Goal: Check status: Check status

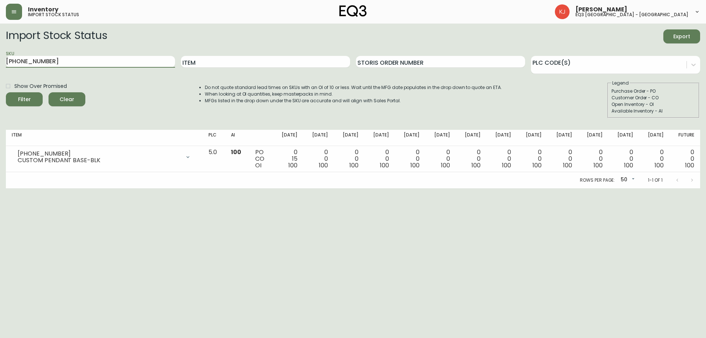
drag, startPoint x: 77, startPoint y: 63, endPoint x: 0, endPoint y: 65, distance: 77.3
click at [0, 65] on main "Import Stock Status Export SKU [PHONE_NUMBER] Item Storis Order Number PLC Code…" at bounding box center [353, 106] width 706 height 165
paste input "[PHONE_NUMBER]"
click at [6, 92] on button "Filter" at bounding box center [24, 99] width 37 height 14
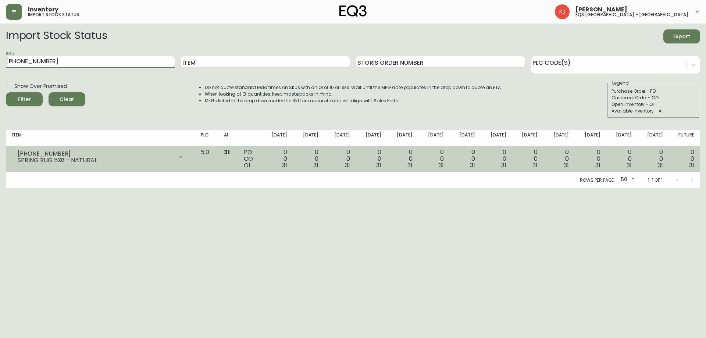
click at [287, 167] on div "0 0 31" at bounding box center [277, 159] width 19 height 20
click at [324, 154] on td "0 0 31" at bounding box center [308, 159] width 31 height 26
click at [338, 151] on td "0 0 31" at bounding box center [339, 159] width 31 height 26
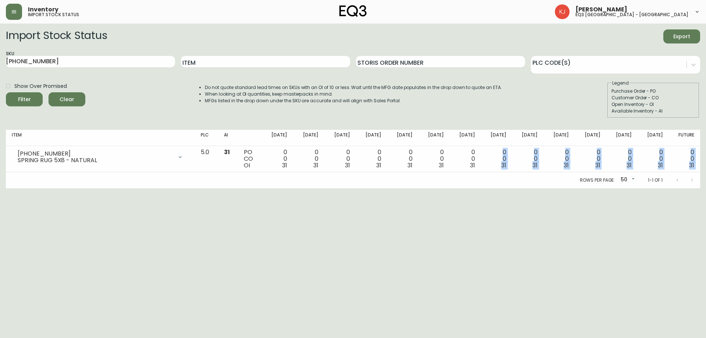
drag, startPoint x: 506, startPoint y: 153, endPoint x: 507, endPoint y: 173, distance: 20.7
click at [507, 173] on div "Item PLC AI [DATE] Sep [DATE] Oct [DATE] Oct [DATE] Oct 31 [DATE] Nov [DATE] No…" at bounding box center [353, 159] width 695 height 58
click at [499, 172] on div "Rows per page: 50 50 1-1 of 1" at bounding box center [353, 180] width 695 height 16
drag, startPoint x: 54, startPoint y: 65, endPoint x: 0, endPoint y: 52, distance: 55.8
click at [0, 52] on main "Import Stock Status Export SKU [PHONE_NUMBER] Item Storis Order Number PLC Code…" at bounding box center [353, 106] width 706 height 165
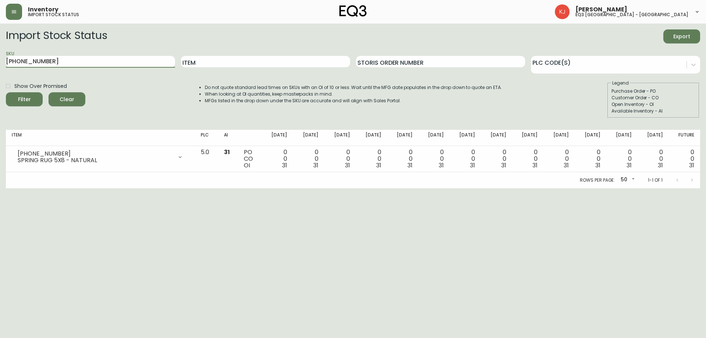
paste input "77"
click at [6, 92] on button "Filter" at bounding box center [24, 99] width 37 height 14
type input "3"
paste input "[PHONE_NUMBER]"
click at [6, 92] on button "Filter" at bounding box center [24, 99] width 37 height 14
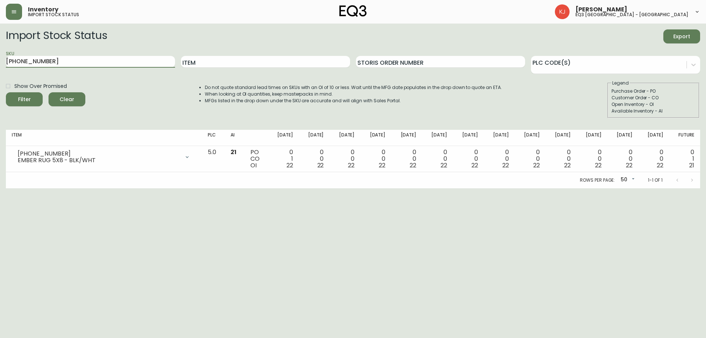
drag, startPoint x: 116, startPoint y: 66, endPoint x: 0, endPoint y: 72, distance: 116.4
click at [0, 72] on main "Import Stock Status Export SKU [PHONE_NUMBER] Item Storis Order Number PLC Code…" at bounding box center [353, 106] width 706 height 165
paste input "7"
type input "[PHONE_NUMBER]"
click at [6, 92] on button "Filter" at bounding box center [24, 99] width 37 height 14
